Goal: Navigation & Orientation: Find specific page/section

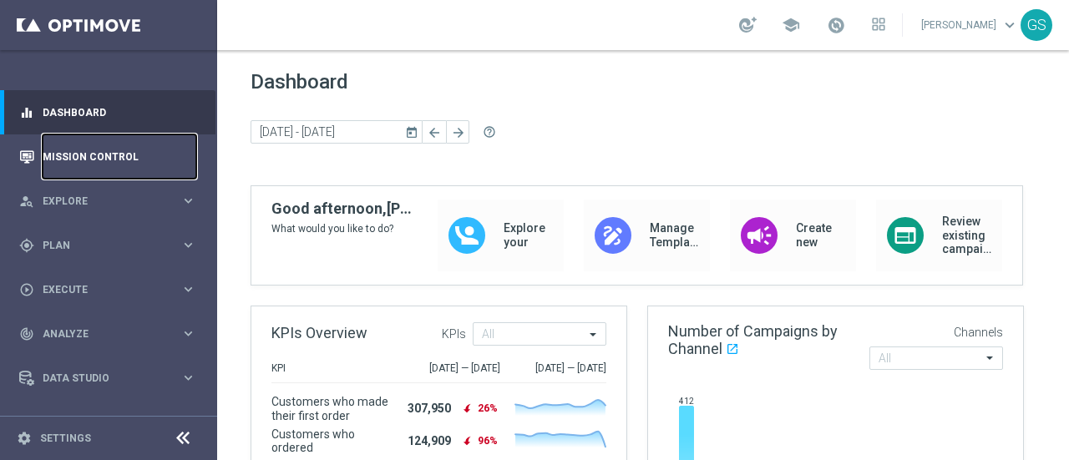
click at [134, 147] on link "Mission Control" at bounding box center [120, 156] width 154 height 44
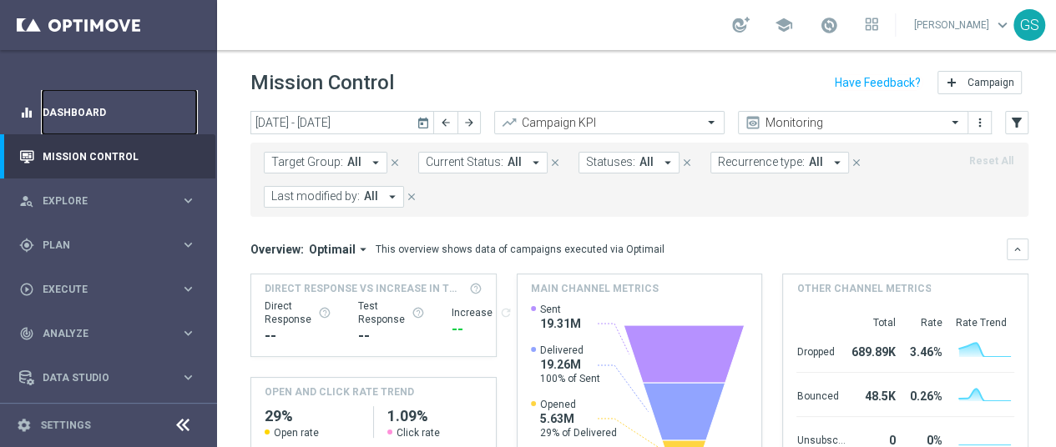
click at [124, 126] on link "Dashboard" at bounding box center [120, 112] width 154 height 44
